Goal: Information Seeking & Learning: Learn about a topic

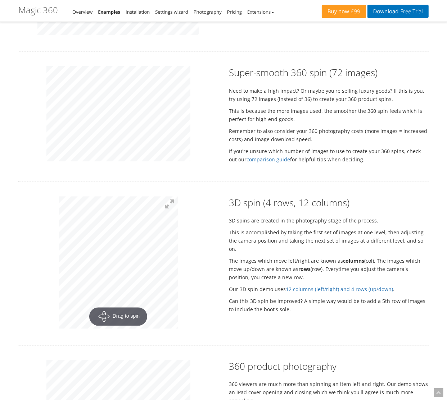
scroll to position [791, 0]
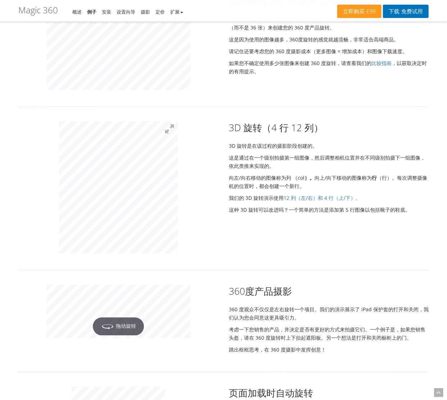
click at [140, 274] on div "Rotate your products as a 360 spin 10 beautiful examples to spin your products …" at bounding box center [223, 92] width 410 height 1671
click at [132, 344] on div "360度产品摄影 360 度观众不仅仅是左右旋转一个项目。我们的演示展示了 iPad 保护套的打开和关闭，我们认为您会同意这更具吸引力。 考虑一下您销售的产品…" at bounding box center [223, 321] width 421 height 72
click at [133, 277] on div "Rotate your products as a 360 spin 10 beautiful examples to spin your products …" at bounding box center [223, 92] width 410 height 1671
click at [289, 339] on div "360度产品摄影 360 度观众不仅仅是左右旋转一个项目。我们的演示展示了 iPad 保护套的打开和关闭，我们认为您会同意这更具吸引力。 考虑一下您销售的产品…" at bounding box center [223, 321] width 421 height 72
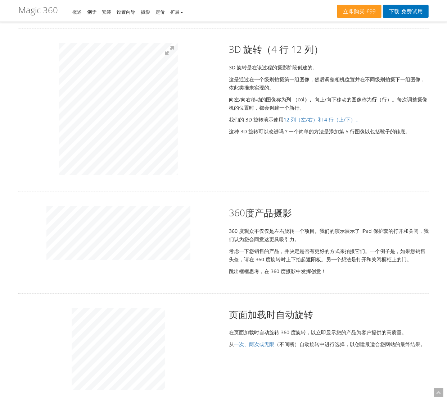
scroll to position [935, 0]
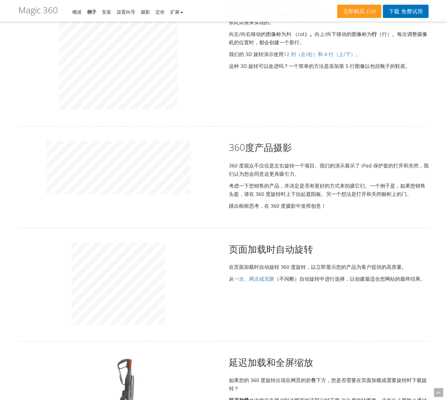
click at [165, 276] on div at bounding box center [118, 285] width 210 height 84
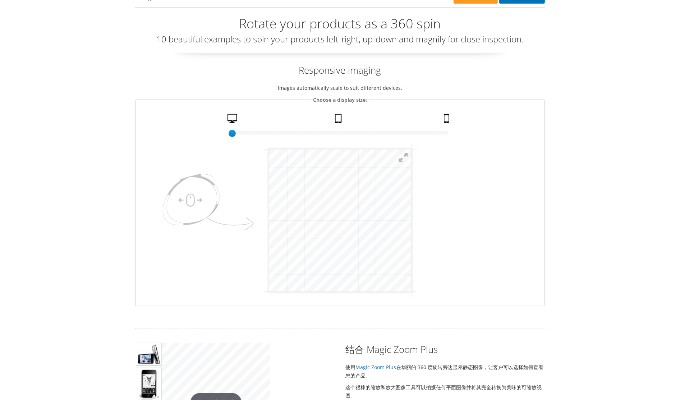
scroll to position [0, 0]
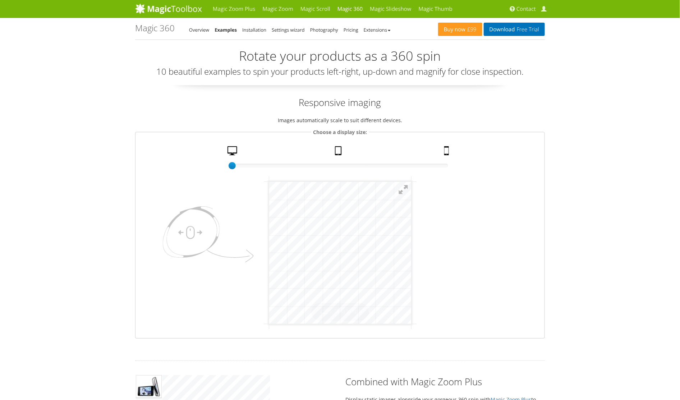
click html "Drag to spin mgctlbxN$M360 mgctlbxV$4.6.13 mgctlbxL$M"
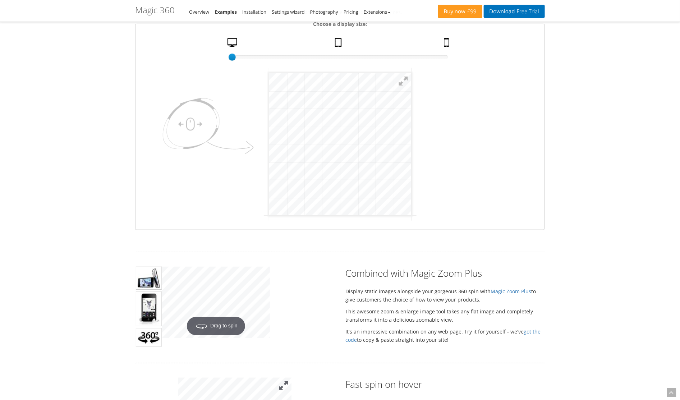
scroll to position [252, 0]
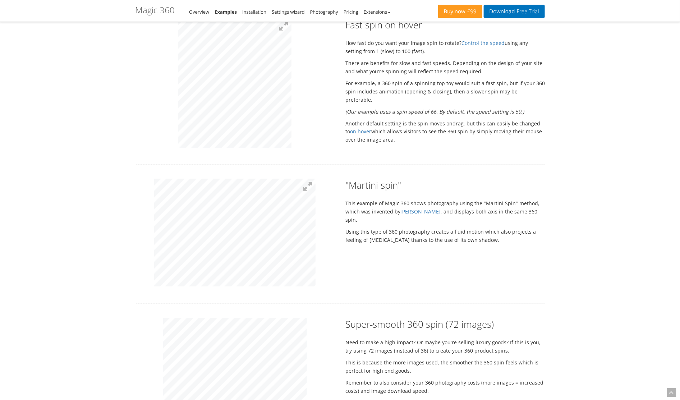
drag, startPoint x: 252, startPoint y: 217, endPoint x: 241, endPoint y: 169, distance: 49.2
click at [411, 119] on div "Fast spin on hover How fast do you want your image spin to rotate? Control the …" at bounding box center [340, 84] width 421 height 132
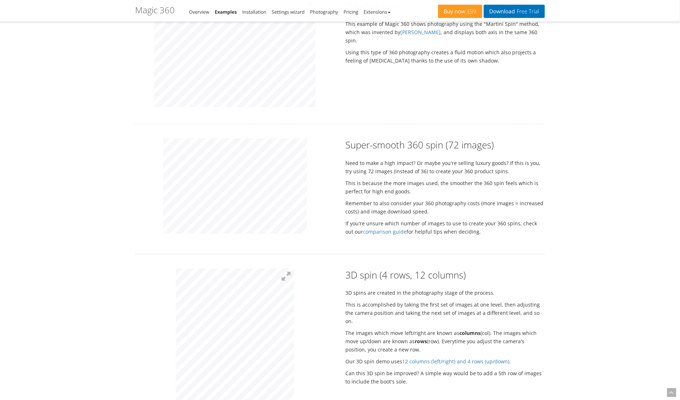
click at [228, 256] on div "Rotate your products as a 360 spin 10 beautiful examples to spin your products …" at bounding box center [340, 263] width 410 height 1724
click at [242, 256] on div "Rotate your products as a 360 spin 10 beautiful examples to spin your products …" at bounding box center [340, 263] width 410 height 1724
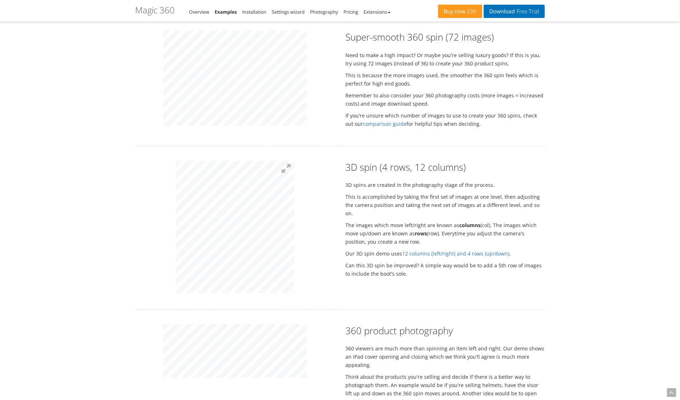
click at [434, 230] on div "3D spin (4 rows, 12 columns) 3D spins are created in the photography stage of t…" at bounding box center [340, 228] width 421 height 134
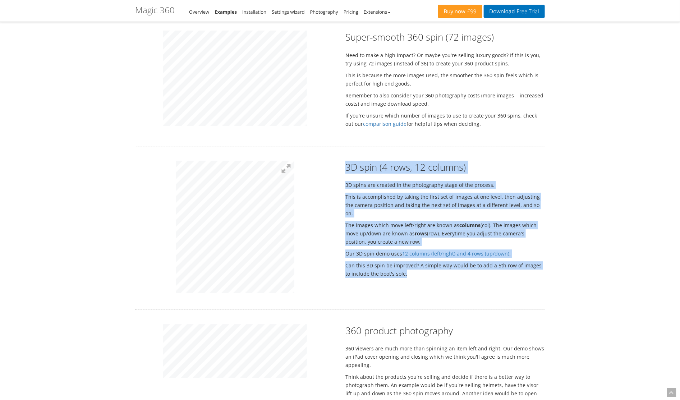
drag, startPoint x: 448, startPoint y: 269, endPoint x: 344, endPoint y: 164, distance: 147.5
click at [344, 164] on div "3D spin (4 rows, 12 columns) 3D spins are created in the photography stage of t…" at bounding box center [445, 221] width 210 height 121
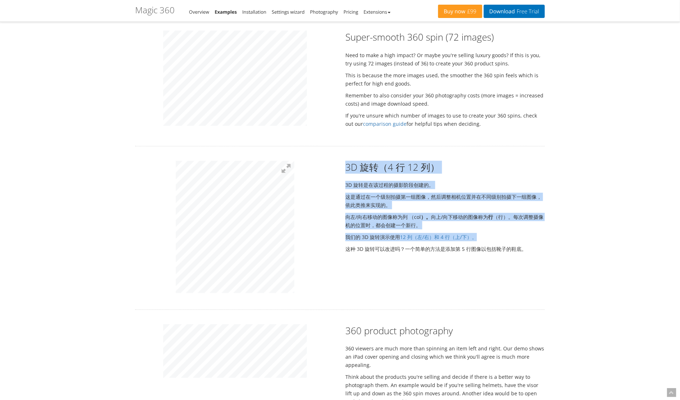
click at [417, 263] on div "3D 旋转（4 行 12 列） 3D 旋转是在该过程的摄影阶段创建的。 这是通过在一个级别拍摄第一组图像，然后调整相机位置并在不同级别拍摄下一组图像，依此类推…" at bounding box center [340, 228] width 421 height 134
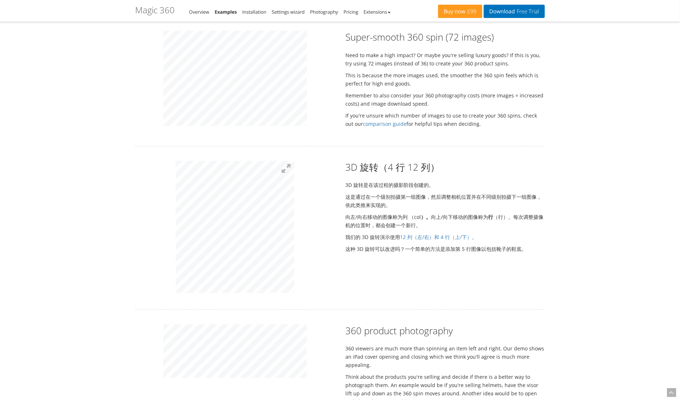
click at [327, 268] on div at bounding box center [235, 228] width 210 height 134
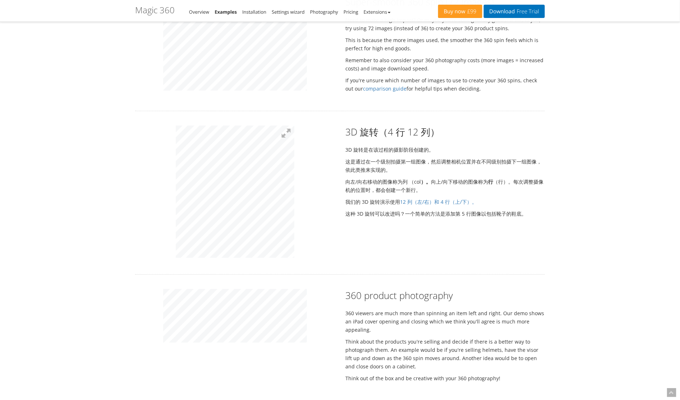
scroll to position [863, 0]
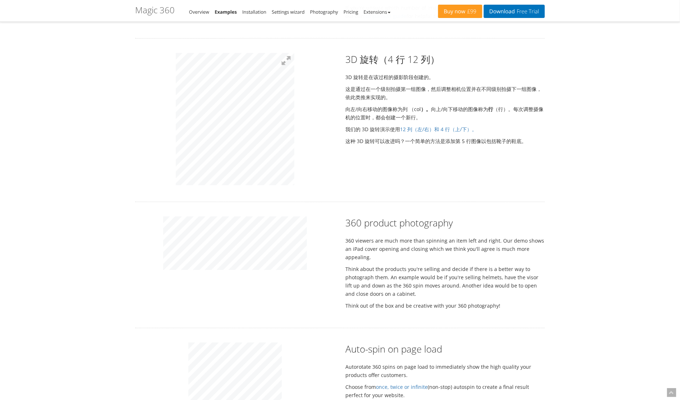
click at [435, 291] on div "360 product photography 360 viewers are much more than spinning an item left an…" at bounding box center [340, 264] width 421 height 97
click at [82, 219] on div "Magic Zoom Plus Magic Zoom Magic Scroll Magic 360 Magic Slideshow Magic Thumb C…" at bounding box center [340, 105] width 680 height 1937
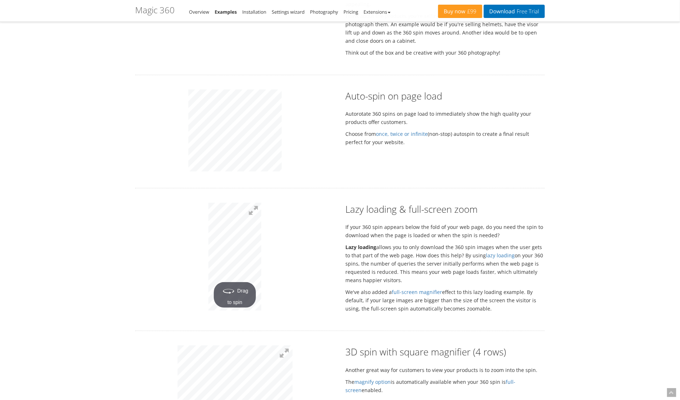
scroll to position [1187, 0]
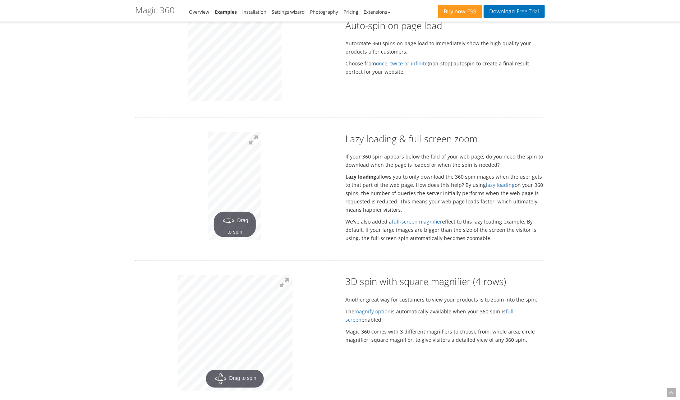
drag, startPoint x: 262, startPoint y: 182, endPoint x: 261, endPoint y: 214, distance: 32.0
click at [261, 214] on p "Drag to spin" at bounding box center [235, 187] width 200 height 110
click at [225, 158] on img at bounding box center [346, 227] width 313 height 634
click at [291, 161] on p at bounding box center [235, 187] width 200 height 110
drag, startPoint x: 232, startPoint y: 309, endPoint x: 238, endPoint y: 263, distance: 46.5
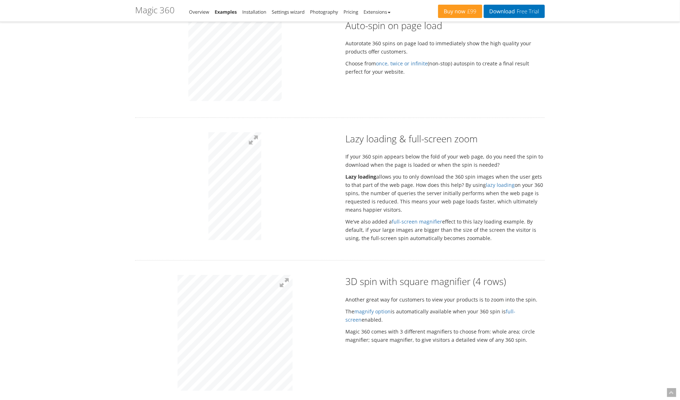
click at [425, 315] on div "3D spin with square magnifier (4 rows) Another great way for customers to view …" at bounding box center [340, 334] width 421 height 118
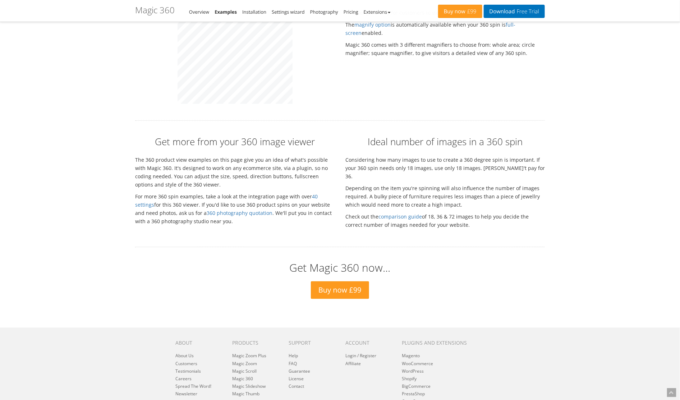
scroll to position [1510, 0]
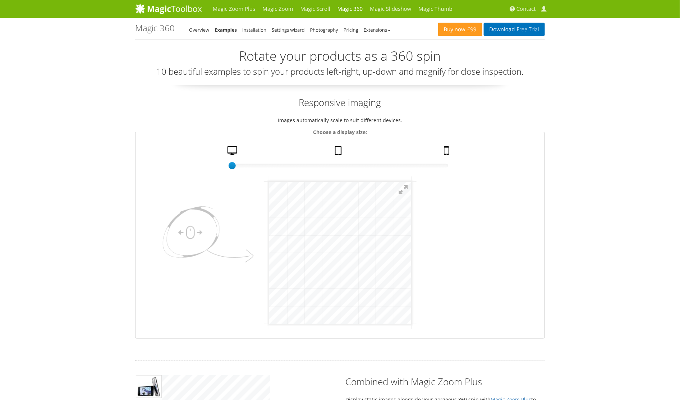
click html "mgctlbxN$M360 mgctlbxV$4.6.13 mgctlbxL$M"
click at [326, 155] on div "100% size 1 Desktop Tablet Mobile" at bounding box center [340, 157] width 216 height 23
click at [351, 154] on div "100% size 1 Desktop Tablet Mobile" at bounding box center [340, 157] width 216 height 23
click at [342, 154] on link "Tablet" at bounding box center [339, 152] width 14 height 13
click html "mgctlbxN$M360 mgctlbxV$4.6.13 mgctlbxL$M"
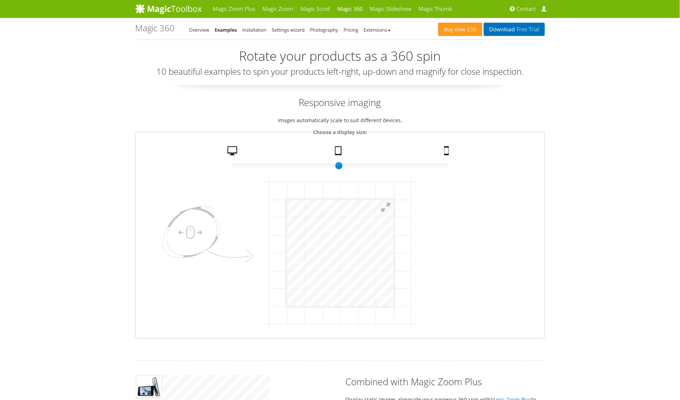
click at [434, 155] on div "75% size 50 Desktop Tablet Mobile" at bounding box center [340, 157] width 216 height 23
click at [442, 152] on link "Mobile" at bounding box center [448, 152] width 12 height 13
click at [446, 152] on link "Mobile" at bounding box center [448, 152] width 12 height 13
click html "mgctlbxN$M360 mgctlbxV$4.6.13 mgctlbxL$M"
click at [242, 149] on link "Desktop" at bounding box center [233, 152] width 17 height 13
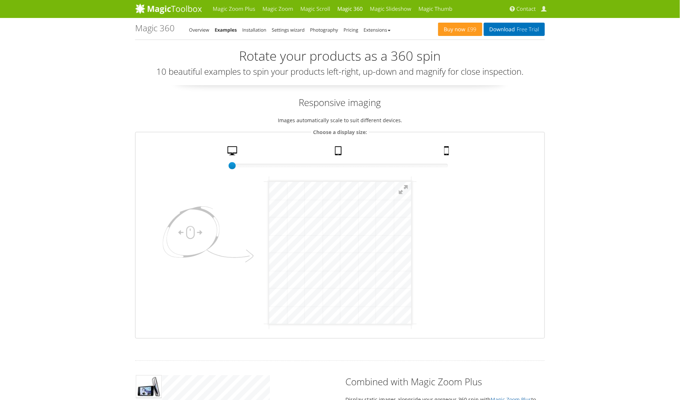
click at [236, 153] on link "Desktop" at bounding box center [233, 152] width 17 height 13
drag, startPoint x: 464, startPoint y: 397, endPoint x: 488, endPoint y: 256, distance: 143.0
click html "mgctlbxN$M360 mgctlbxV$4.6.13 mgctlbxL$M"
click at [154, 27] on font "Magic 360 - Examples" at bounding box center [155, 28] width 40 height 12
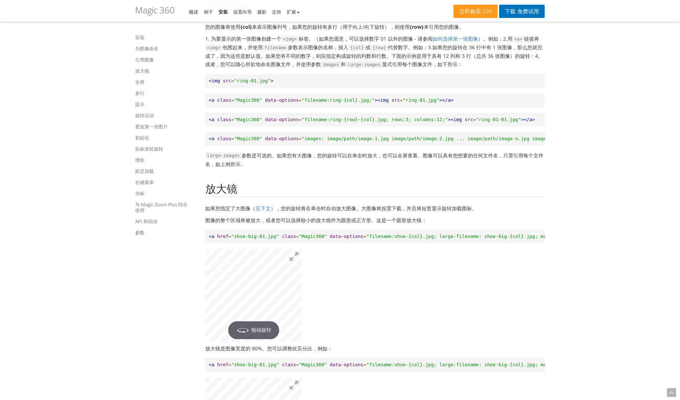
scroll to position [1115, 0]
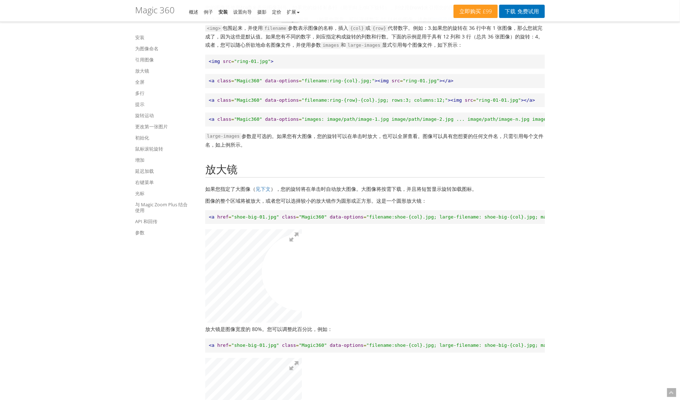
click at [279, 291] on img at bounding box center [162, 283] width 288 height 277
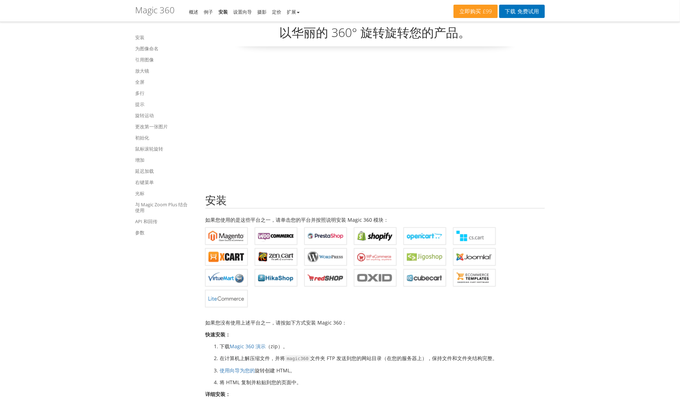
scroll to position [36, 0]
